Goal: Complete application form

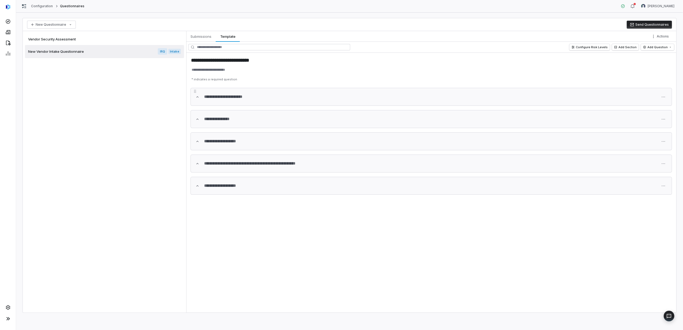
click at [196, 98] on icon "button" at bounding box center [197, 97] width 4 height 4
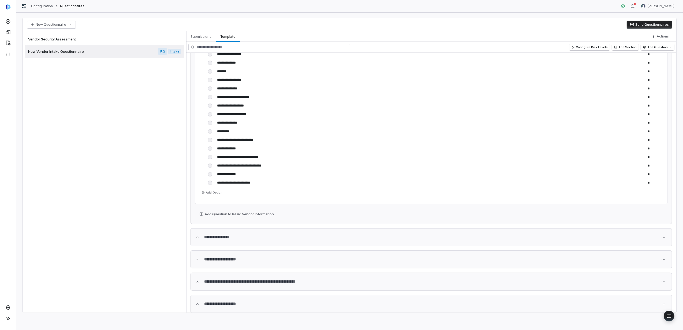
scroll to position [817, 0]
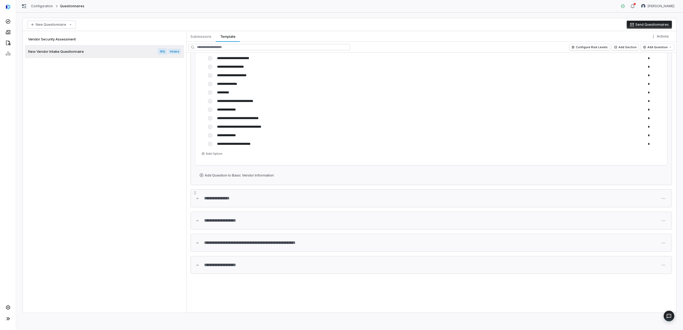
click at [199, 198] on icon "button" at bounding box center [197, 198] width 2 height 1
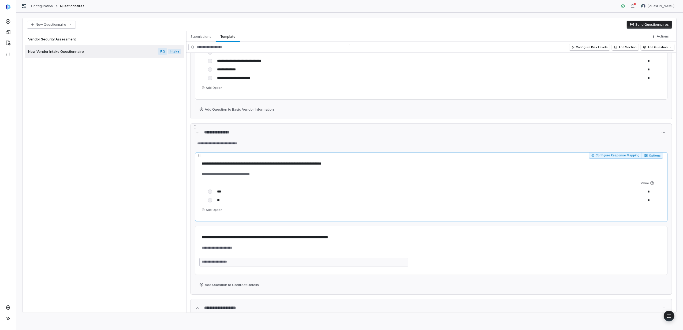
scroll to position [889, 0]
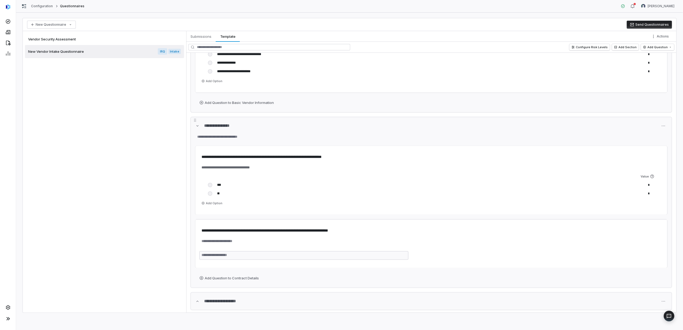
click at [197, 128] on icon "button" at bounding box center [197, 126] width 4 height 4
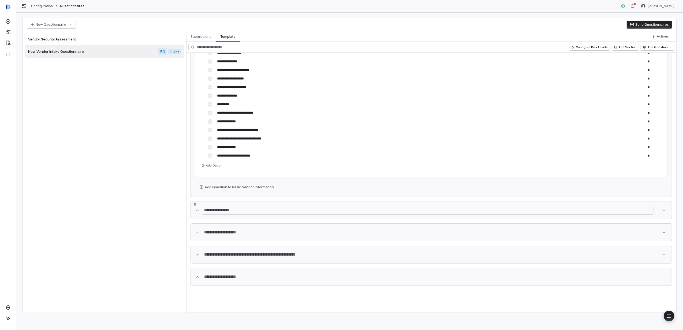
scroll to position [817, 0]
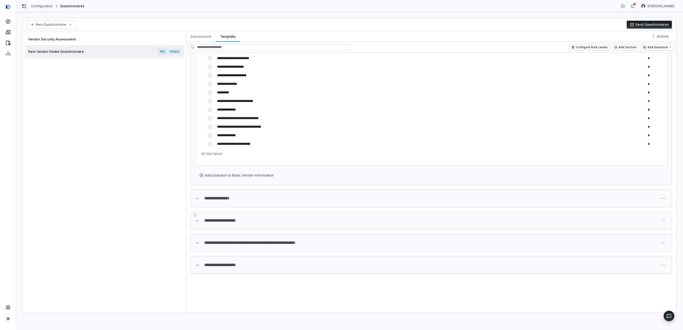
click at [197, 221] on icon "button" at bounding box center [197, 221] width 4 height 4
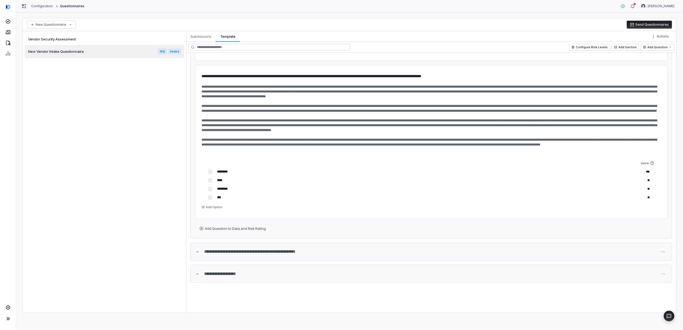
scroll to position [1688, 0]
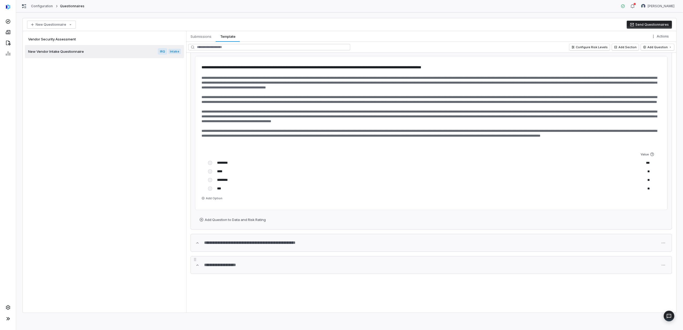
click at [196, 264] on icon "button" at bounding box center [197, 265] width 4 height 4
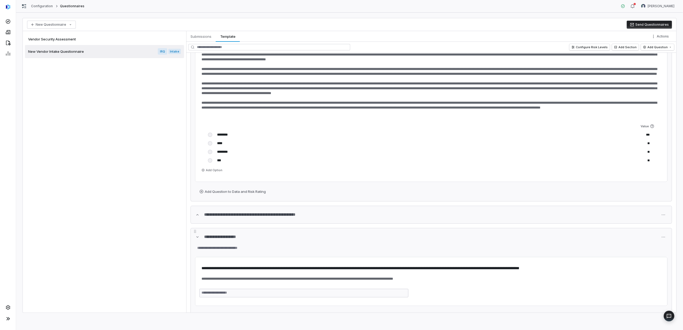
scroll to position [1732, 0]
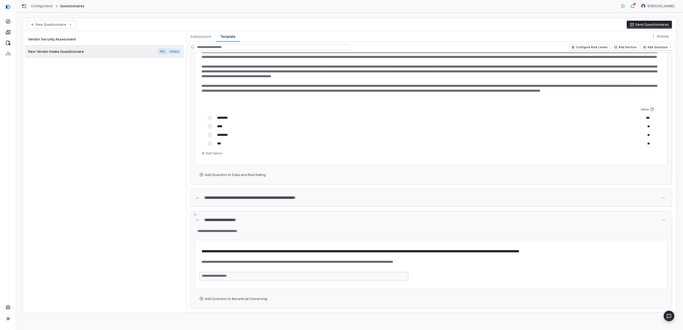
click at [197, 221] on icon "button" at bounding box center [197, 219] width 2 height 1
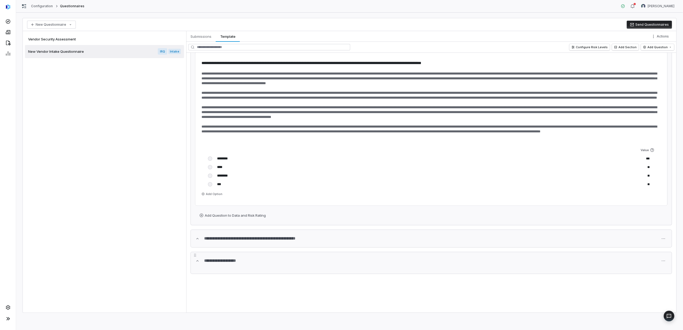
scroll to position [1688, 0]
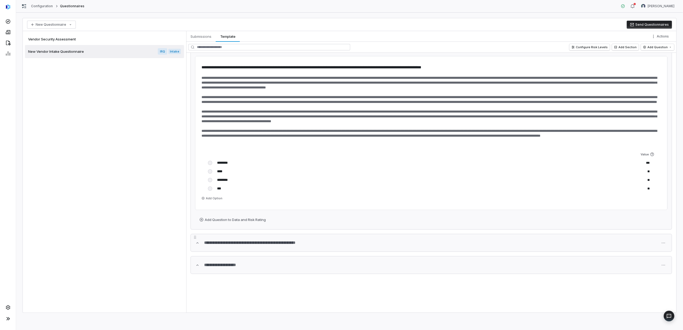
click at [198, 244] on icon "button" at bounding box center [197, 243] width 4 height 4
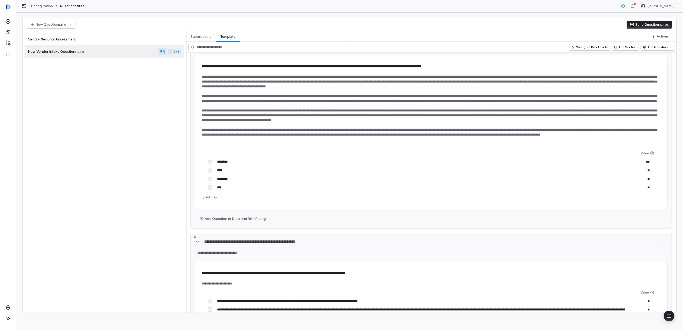
click at [198, 244] on icon "button" at bounding box center [197, 242] width 4 height 4
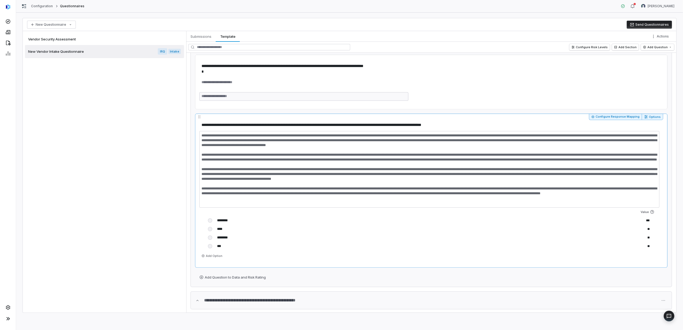
scroll to position [1616, 0]
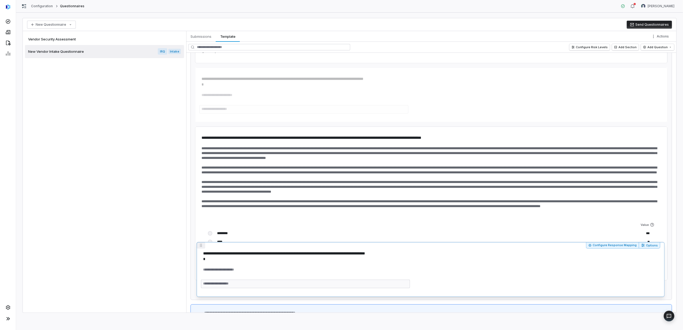
drag, startPoint x: 199, startPoint y: 72, endPoint x: 200, endPoint y: 246, distance: 173.9
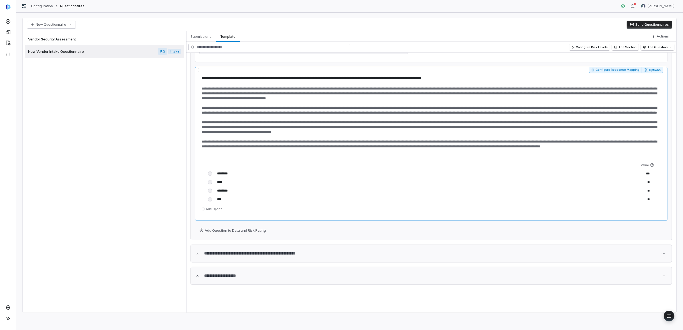
scroll to position [1629, 0]
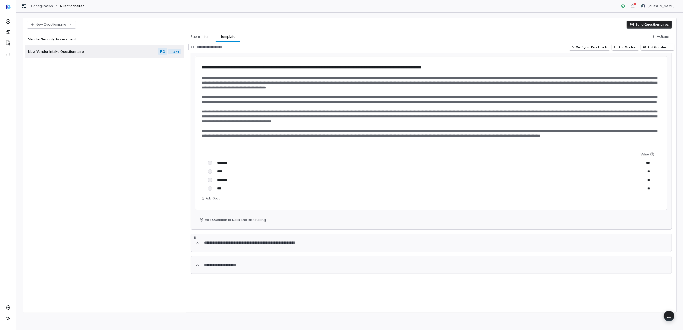
click at [199, 244] on icon "button" at bounding box center [197, 243] width 4 height 4
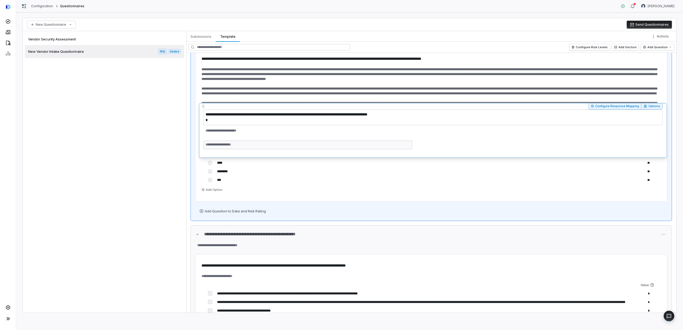
scroll to position [1636, 0]
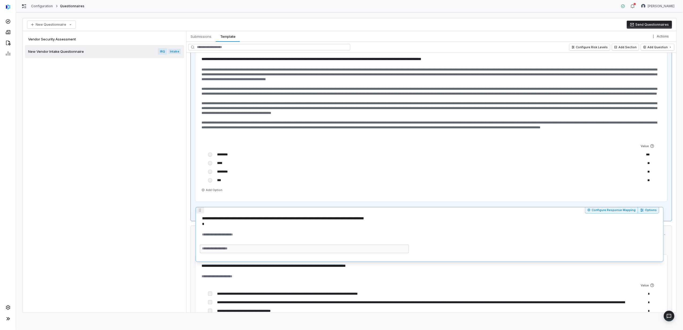
drag, startPoint x: 201, startPoint y: 211, endPoint x: 205, endPoint y: 154, distance: 56.9
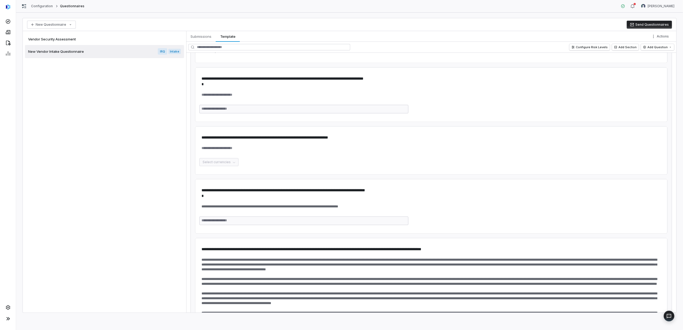
scroll to position [1509, 0]
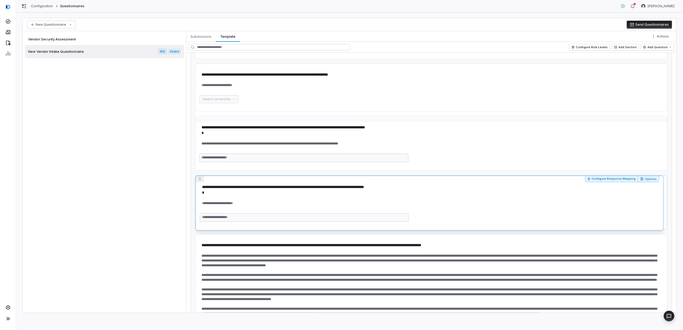
drag, startPoint x: 200, startPoint y: 67, endPoint x: 207, endPoint y: 185, distance: 118.9
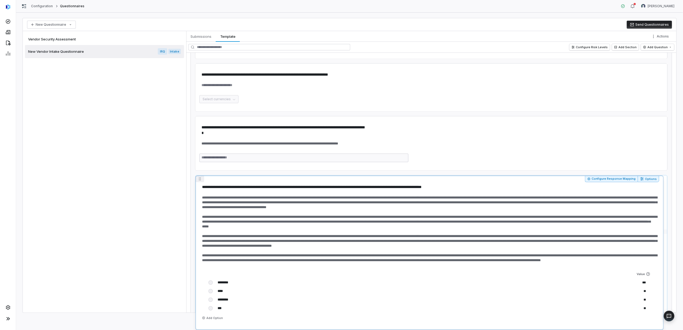
drag, startPoint x: 201, startPoint y: 239, endPoint x: 200, endPoint y: 150, distance: 89.0
click at [200, 150] on div "**********" at bounding box center [431, 183] width 490 height 260
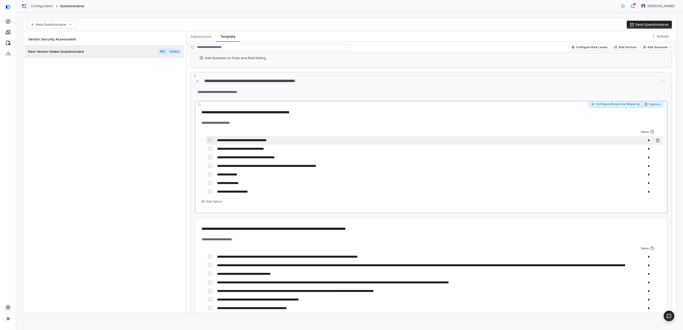
scroll to position [1866, 0]
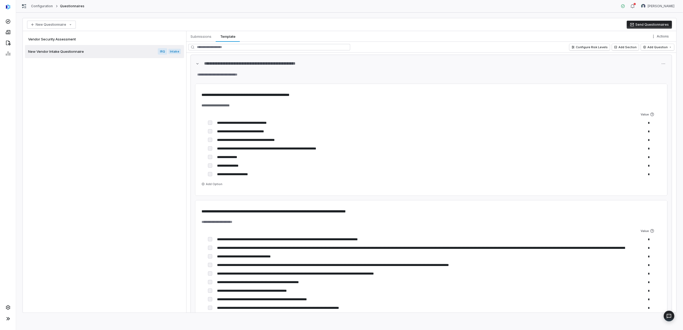
click at [146, 112] on div "Vendor Security Assessment New Vendor Intake Questionnaire IRQ Intake" at bounding box center [104, 172] width 163 height 282
type textarea "*"
